Goal: Task Accomplishment & Management: Use online tool/utility

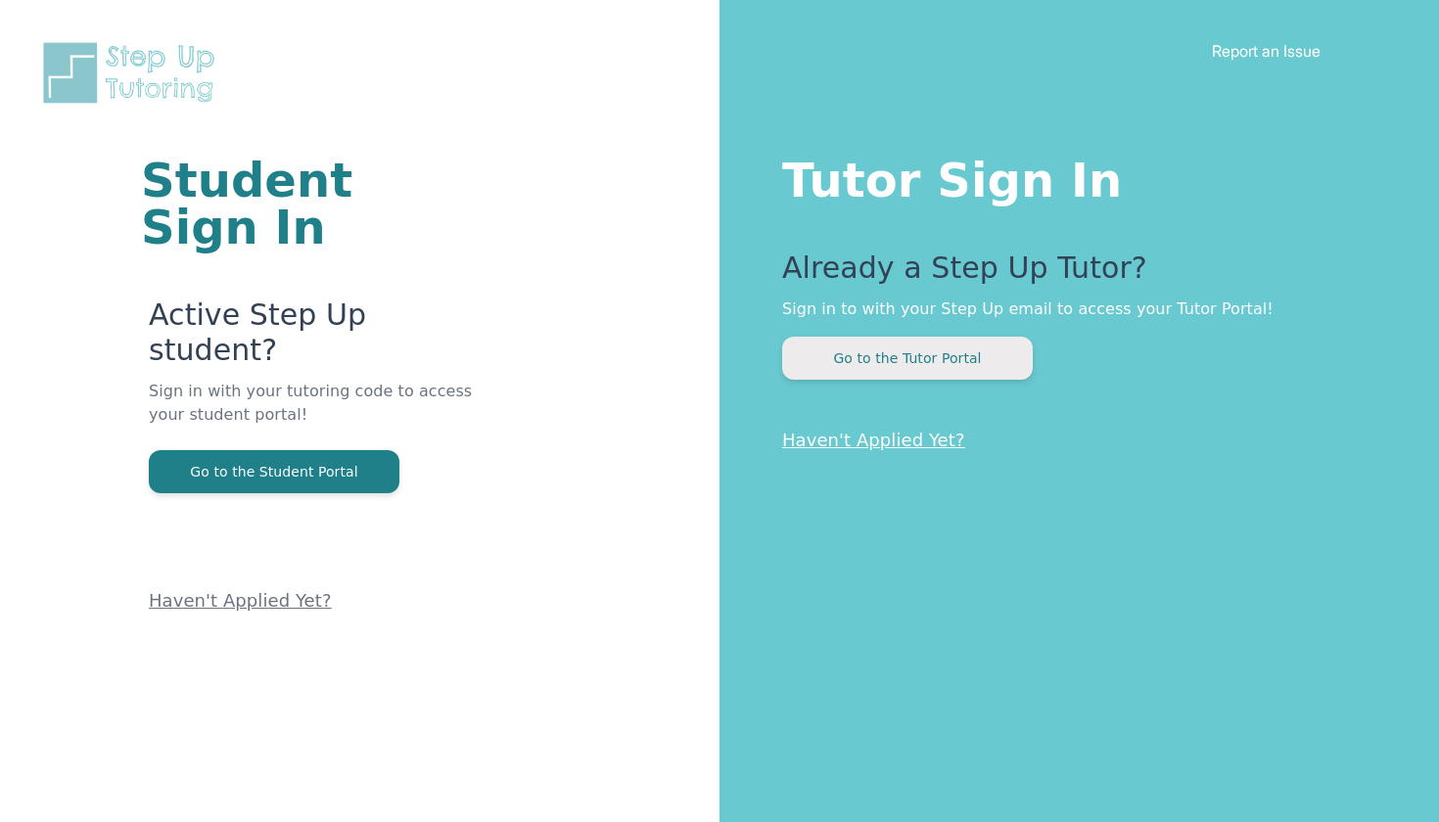
click at [891, 370] on button "Go to the Tutor Portal" at bounding box center [907, 358] width 251 height 43
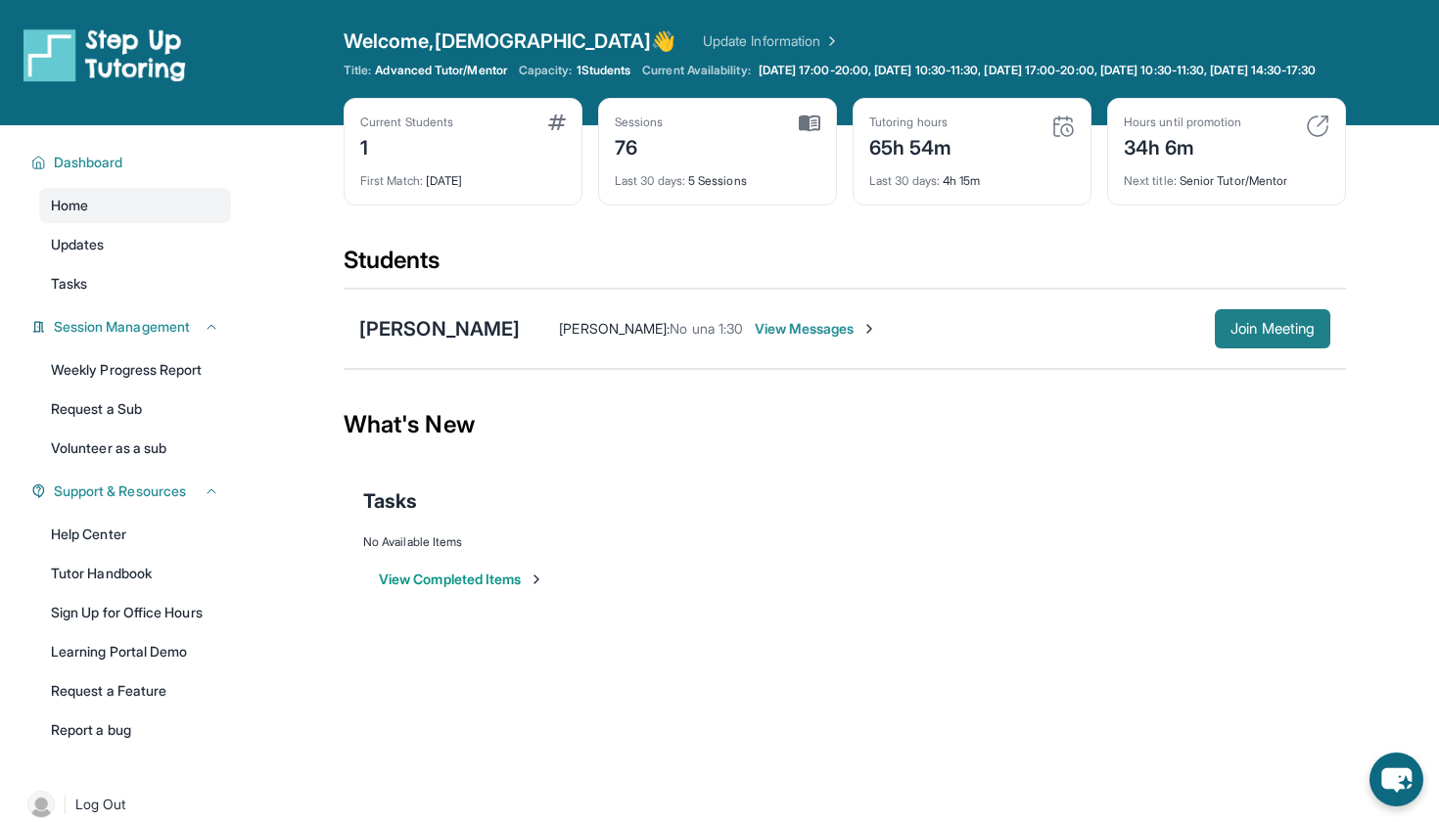
click at [1236, 335] on span "Join Meeting" at bounding box center [1272, 329] width 84 height 12
click at [1293, 335] on span "Join Meeting" at bounding box center [1272, 329] width 84 height 12
click at [1251, 335] on span "Join Meeting" at bounding box center [1272, 329] width 84 height 12
